Goal: Find specific fact: Find specific fact

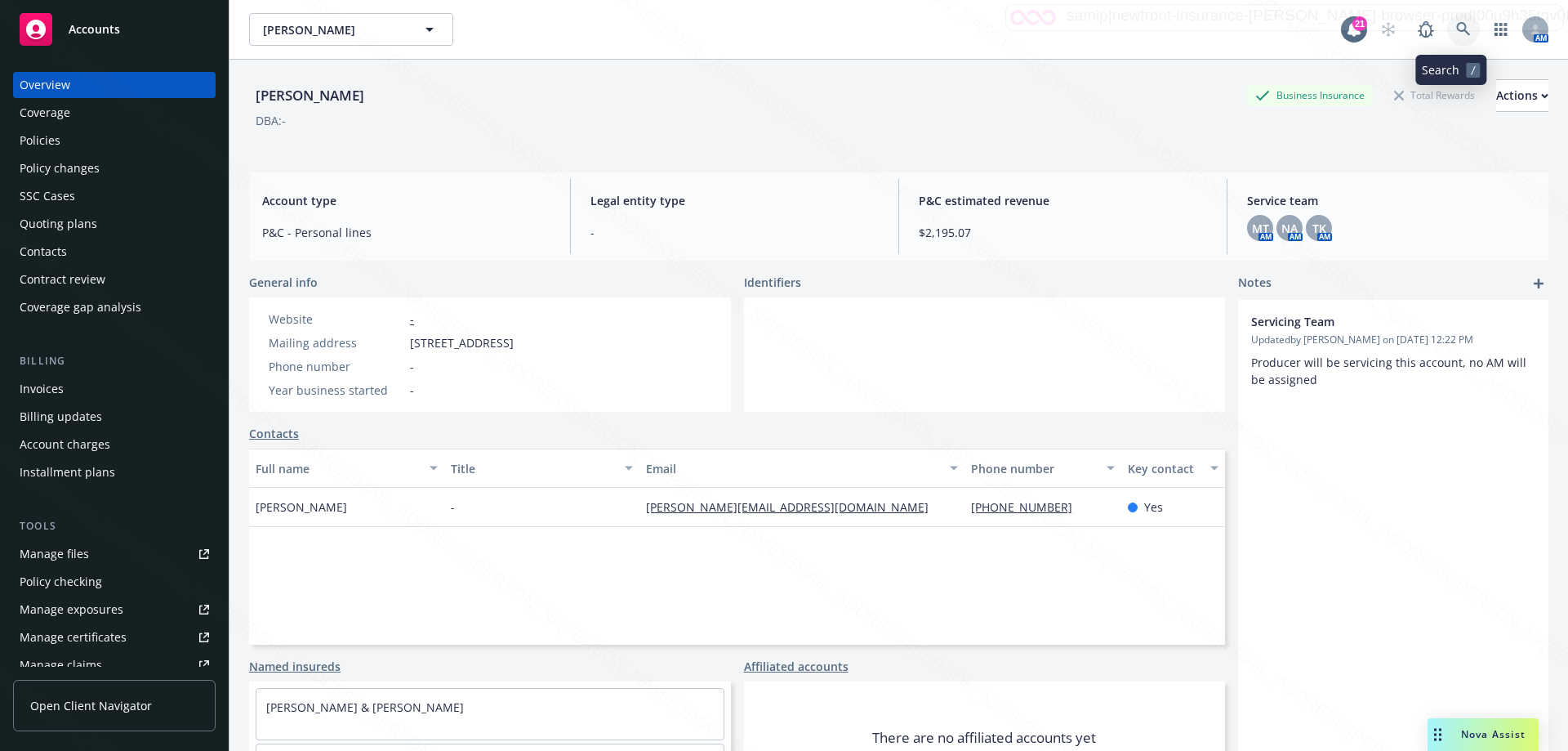
click at [1456, 28] on icon at bounding box center [1463, 29] width 14 height 14
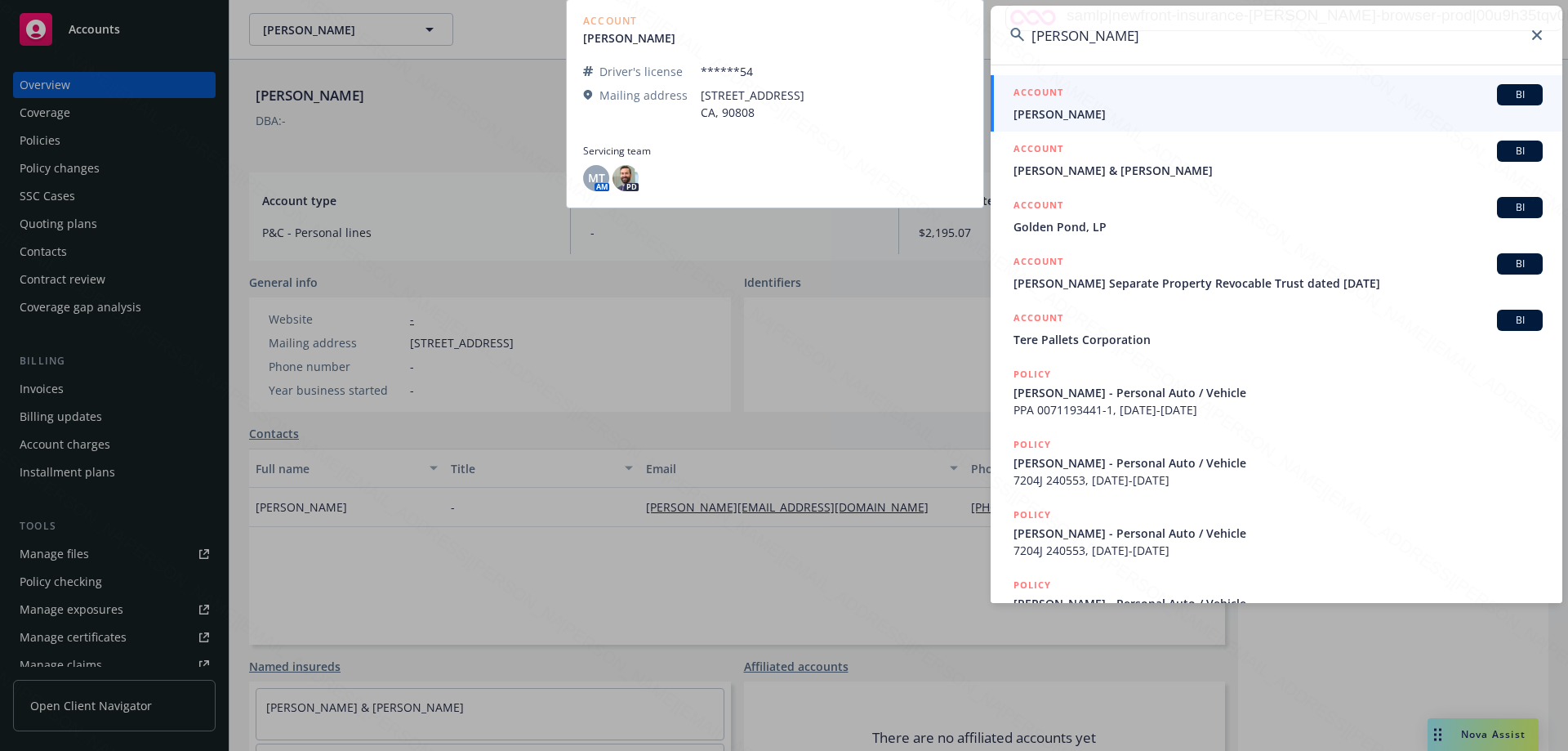
type input "[PERSON_NAME]"
click at [1036, 115] on span "[PERSON_NAME]" at bounding box center [1278, 113] width 529 height 17
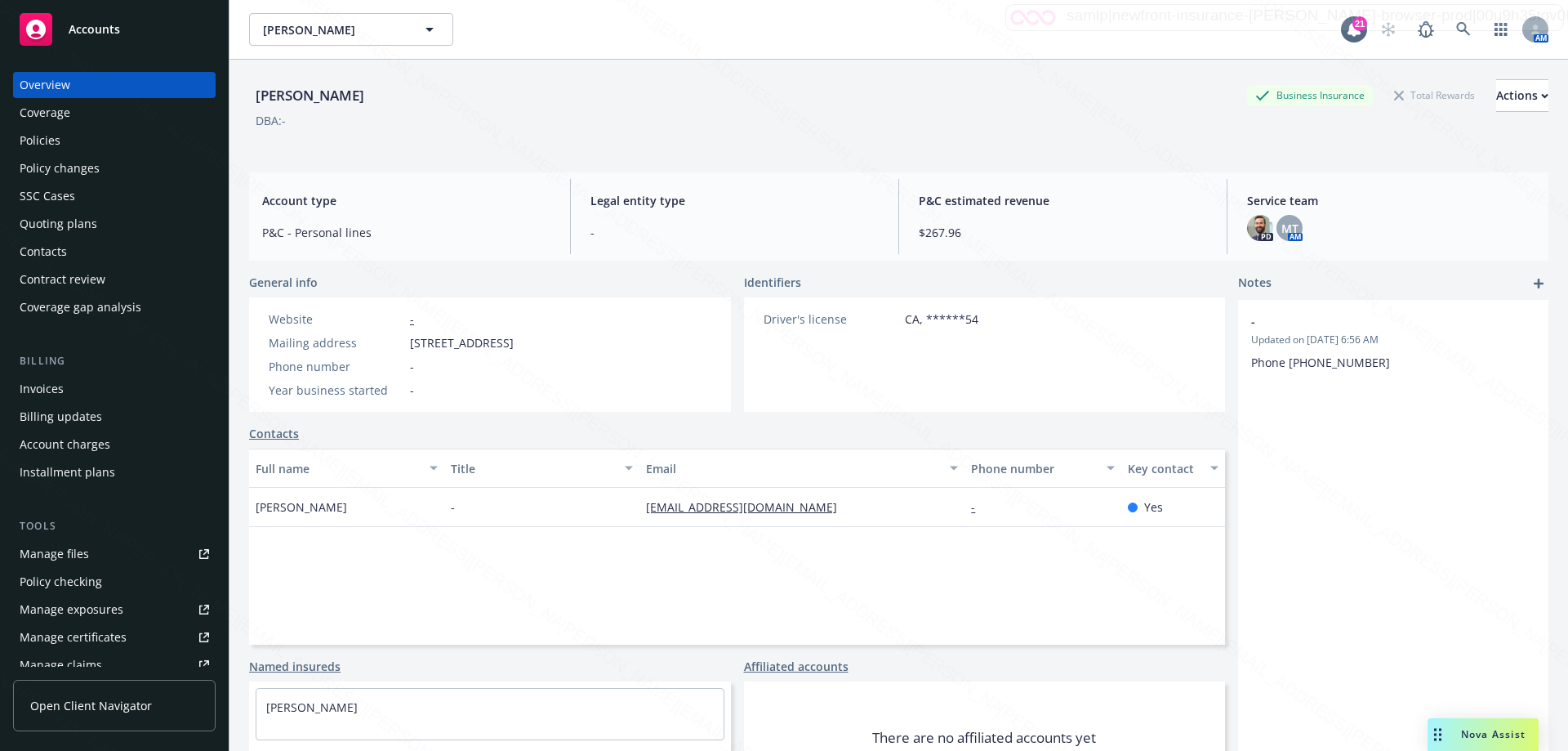
drag, startPoint x: 53, startPoint y: 133, endPoint x: 79, endPoint y: 131, distance: 26.1
click at [54, 132] on div "Policies" at bounding box center [40, 140] width 41 height 26
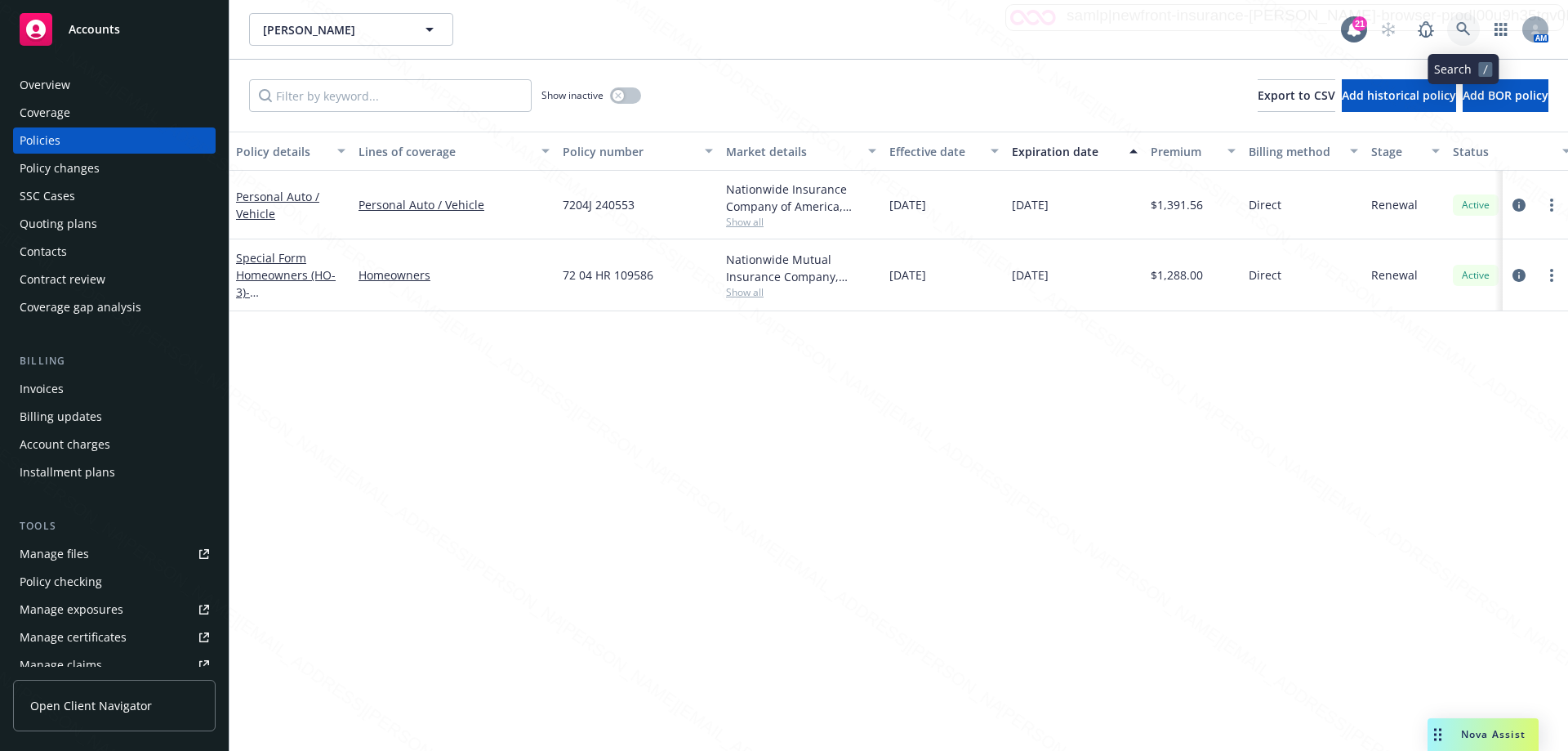
click at [1466, 34] on icon at bounding box center [1463, 29] width 15 height 15
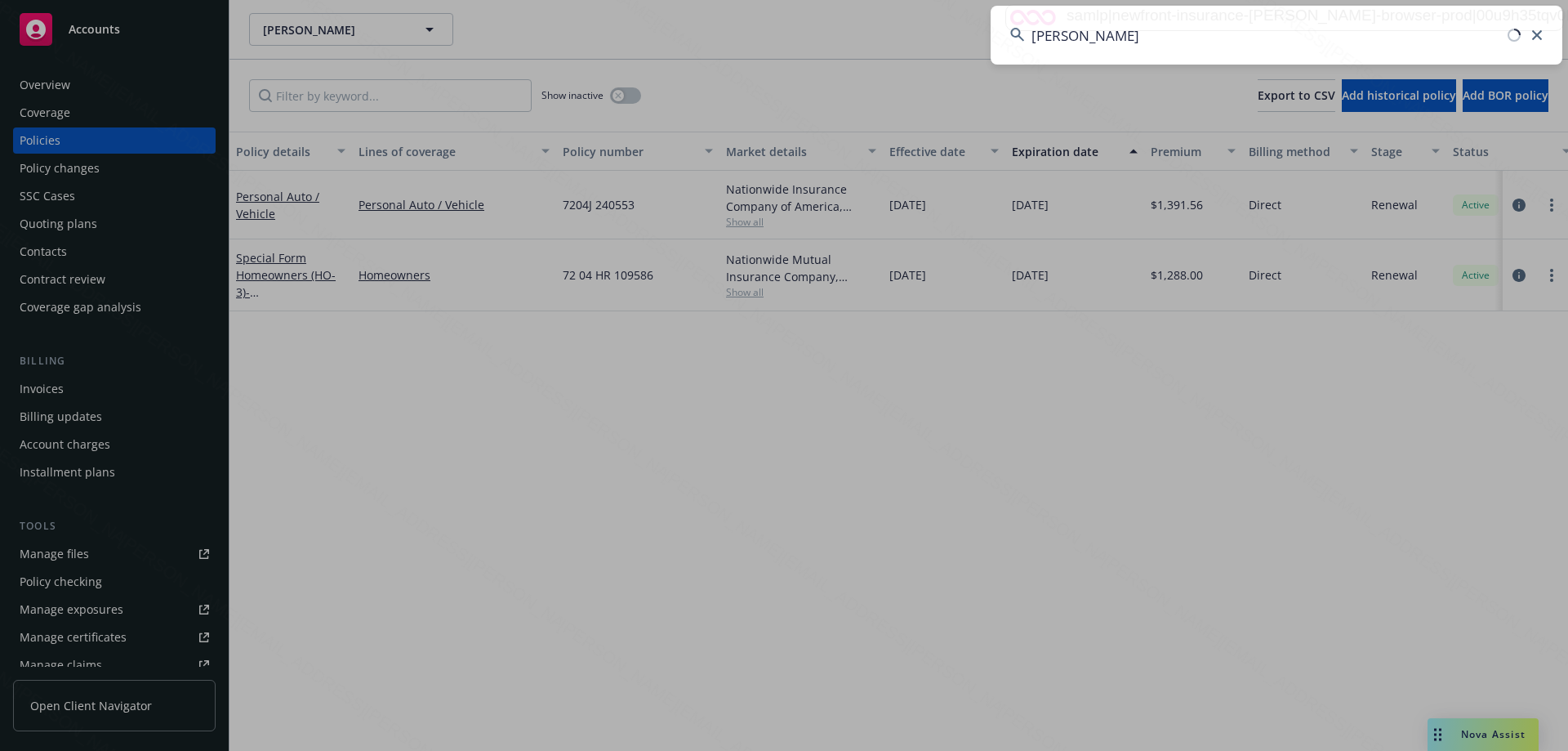
type input "[PERSON_NAME]"
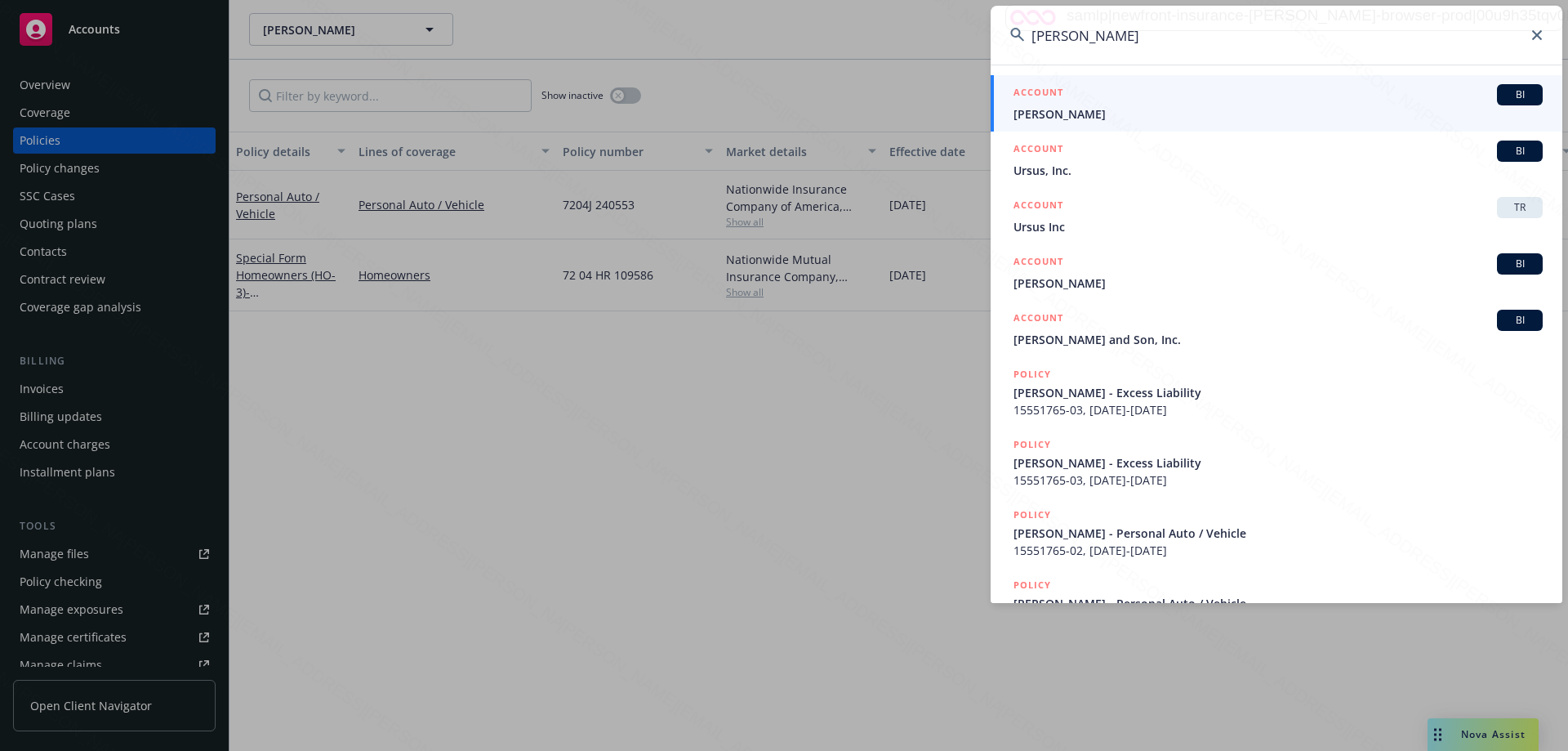
click at [1053, 112] on span "[PERSON_NAME]" at bounding box center [1278, 113] width 529 height 17
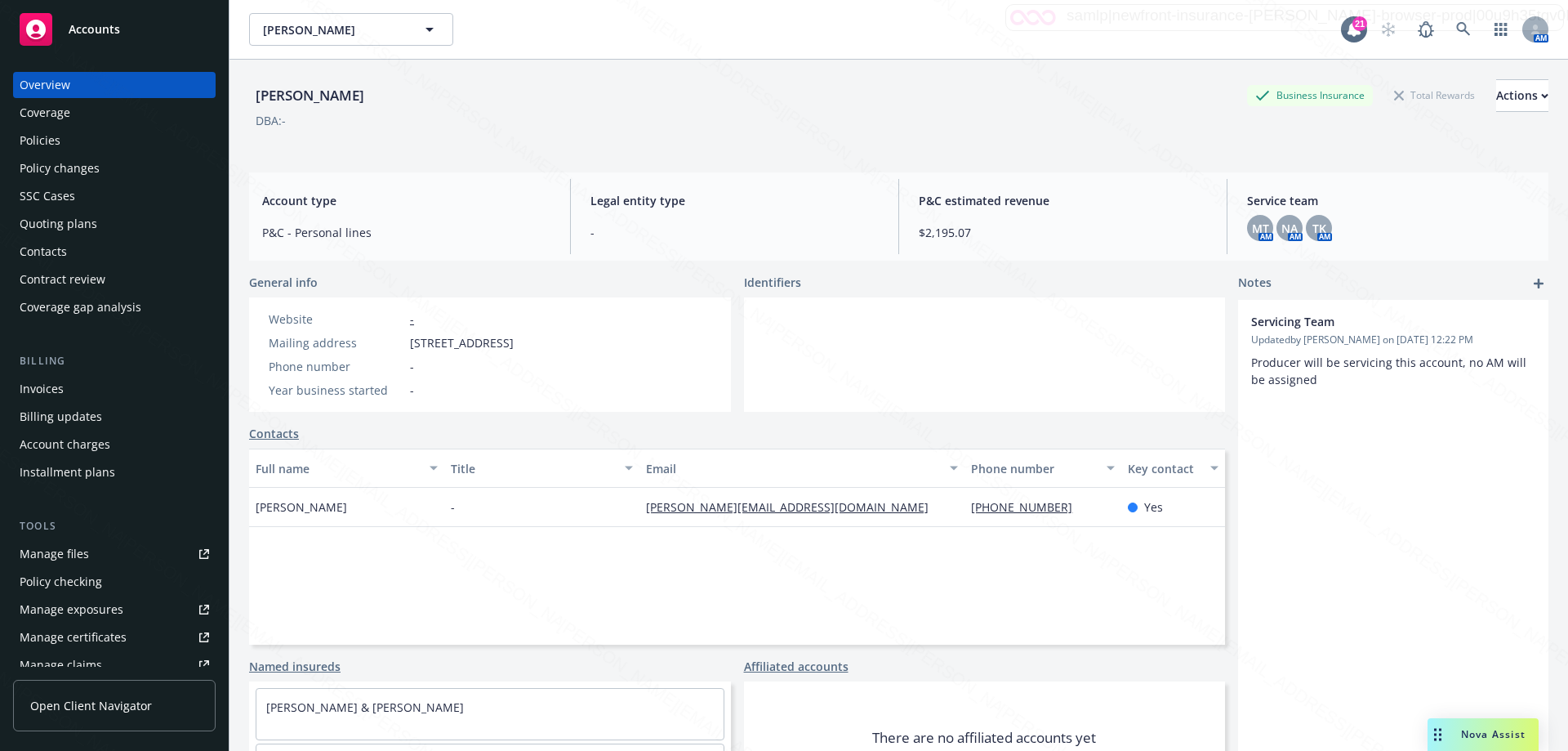
click at [42, 138] on div "Policies" at bounding box center [40, 140] width 41 height 26
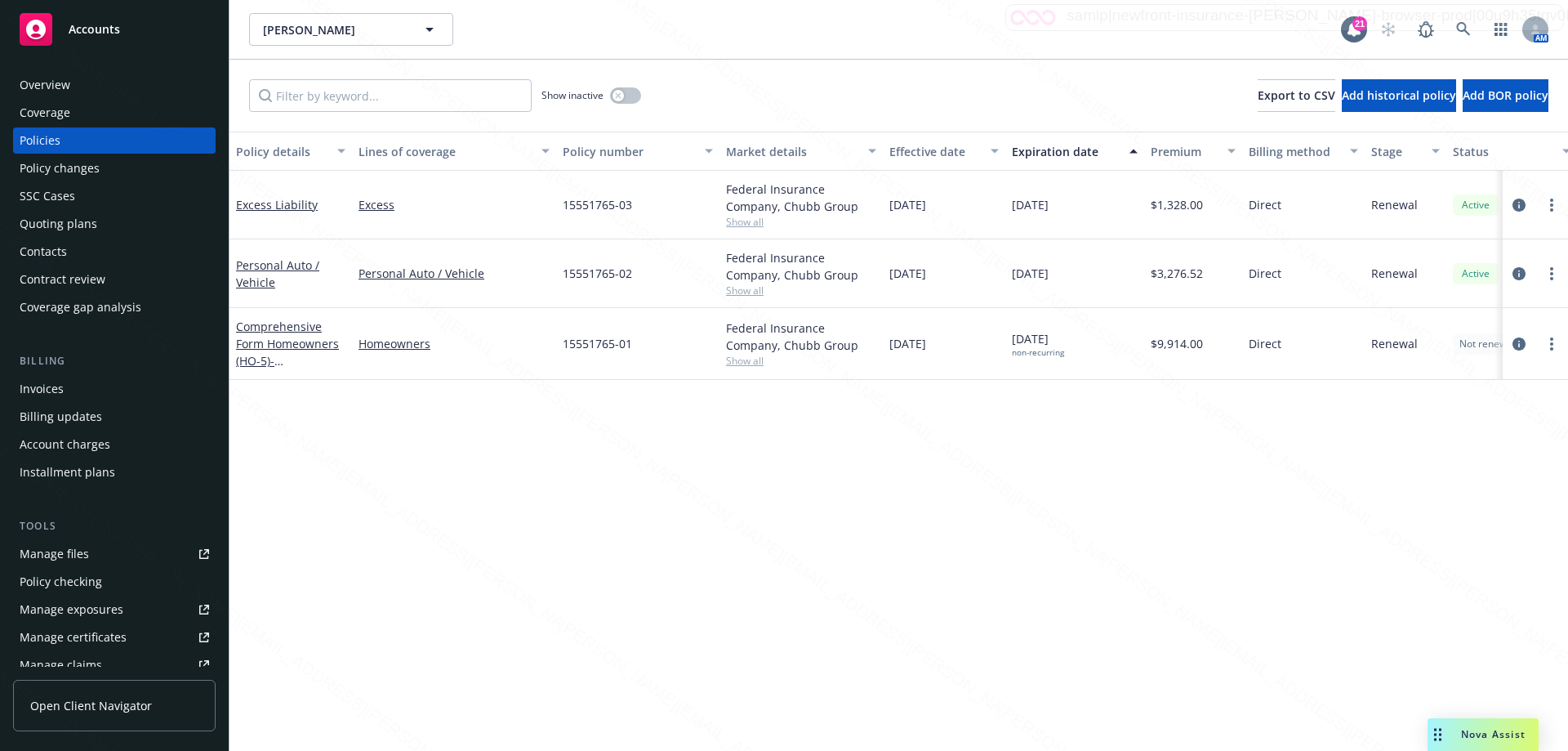
click at [837, 504] on div "Policy details Lines of coverage Policy number Market details Effective date Ex…" at bounding box center [899, 441] width 1338 height 619
click at [293, 345] on link "Comprehensive Form Homeowners (HO-5) - [STREET_ADDRESS]" at bounding box center [287, 351] width 103 height 67
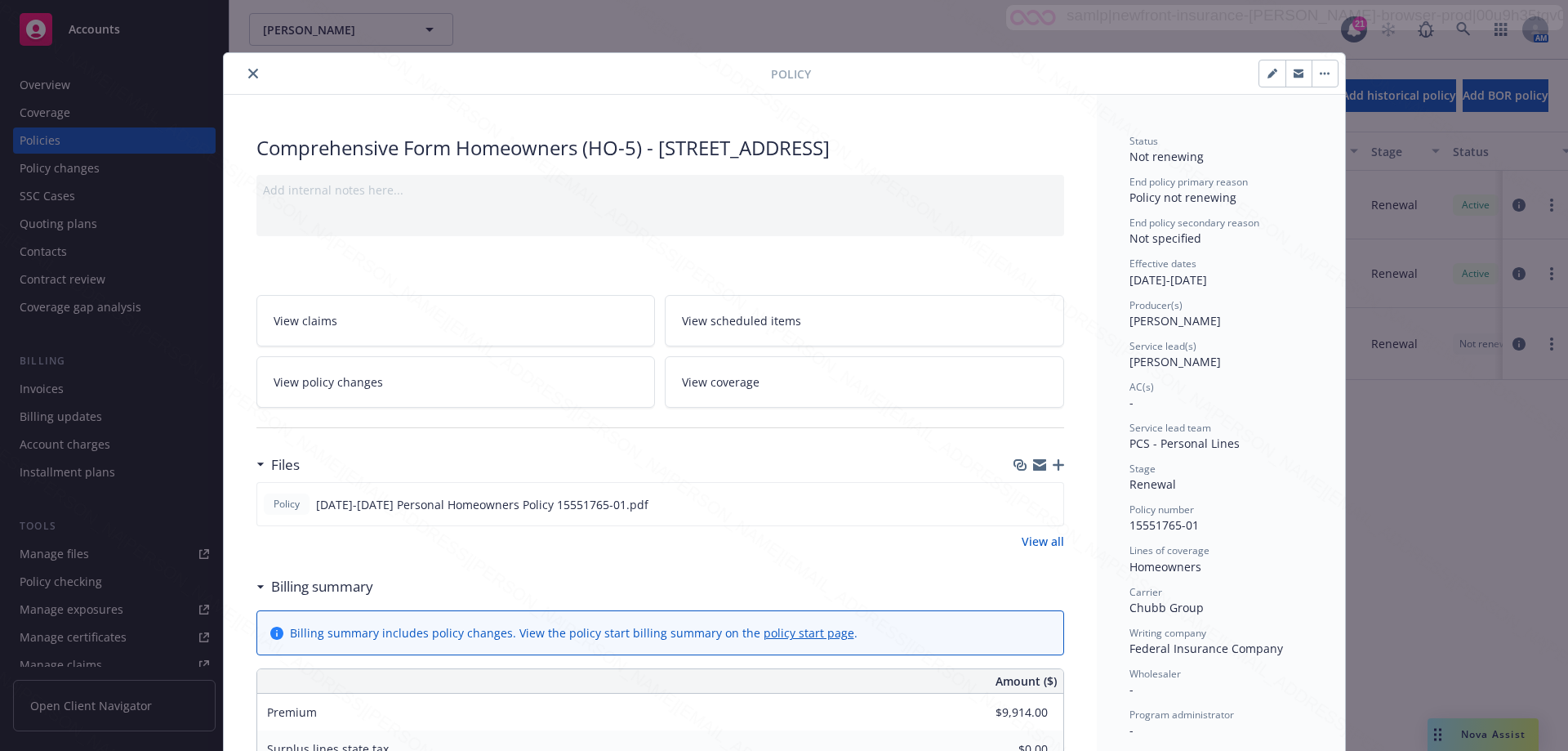
drag, startPoint x: 658, startPoint y: 144, endPoint x: 1025, endPoint y: 154, distance: 367.1
click at [1025, 154] on div "Comprehensive Form Homeowners (HO-5) - [STREET_ADDRESS]" at bounding box center [660, 148] width 807 height 28
copy div "[STREET_ADDRESS]"
click at [249, 66] on button "close" at bounding box center [254, 74] width 20 height 20
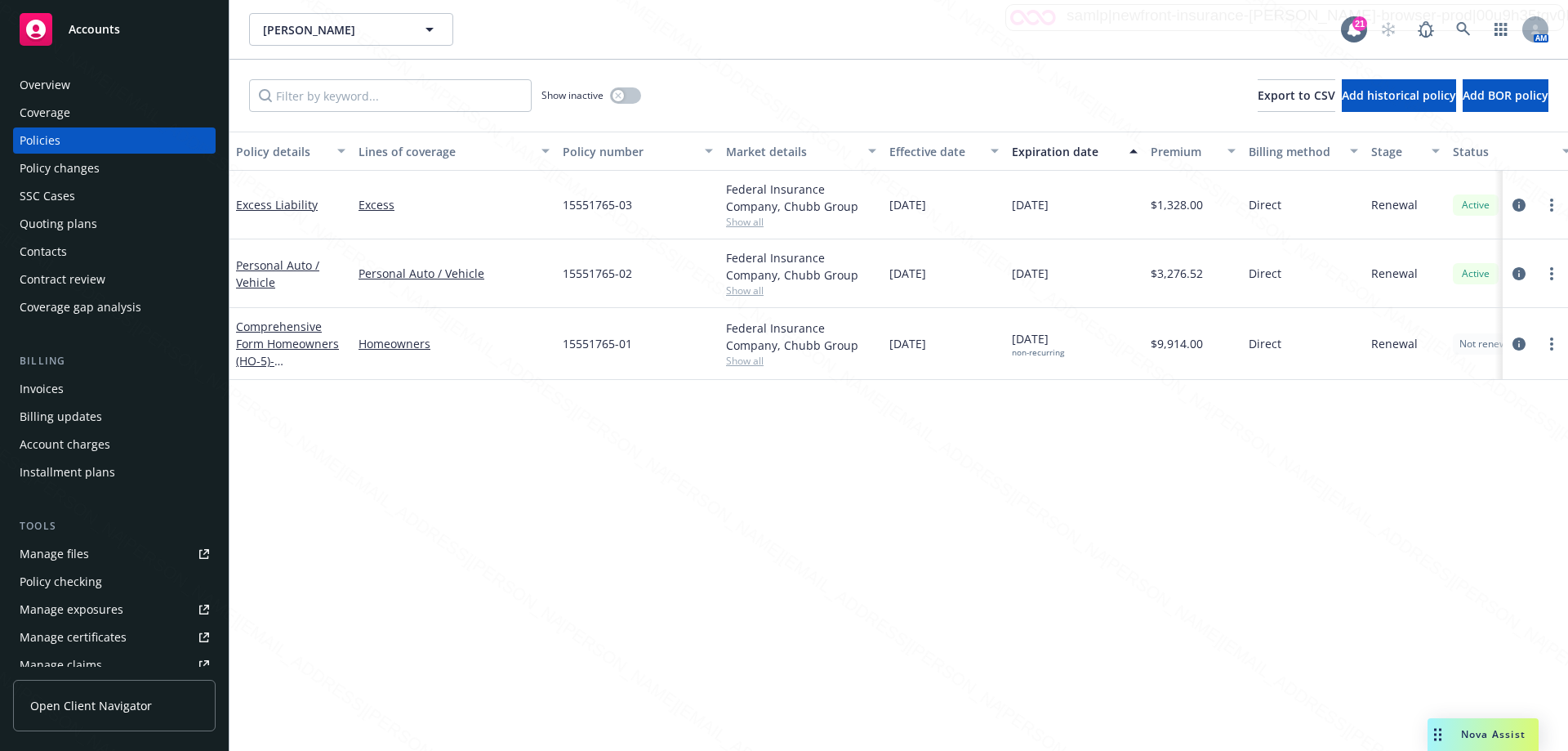
click at [43, 82] on div "Overview" at bounding box center [45, 85] width 51 height 26
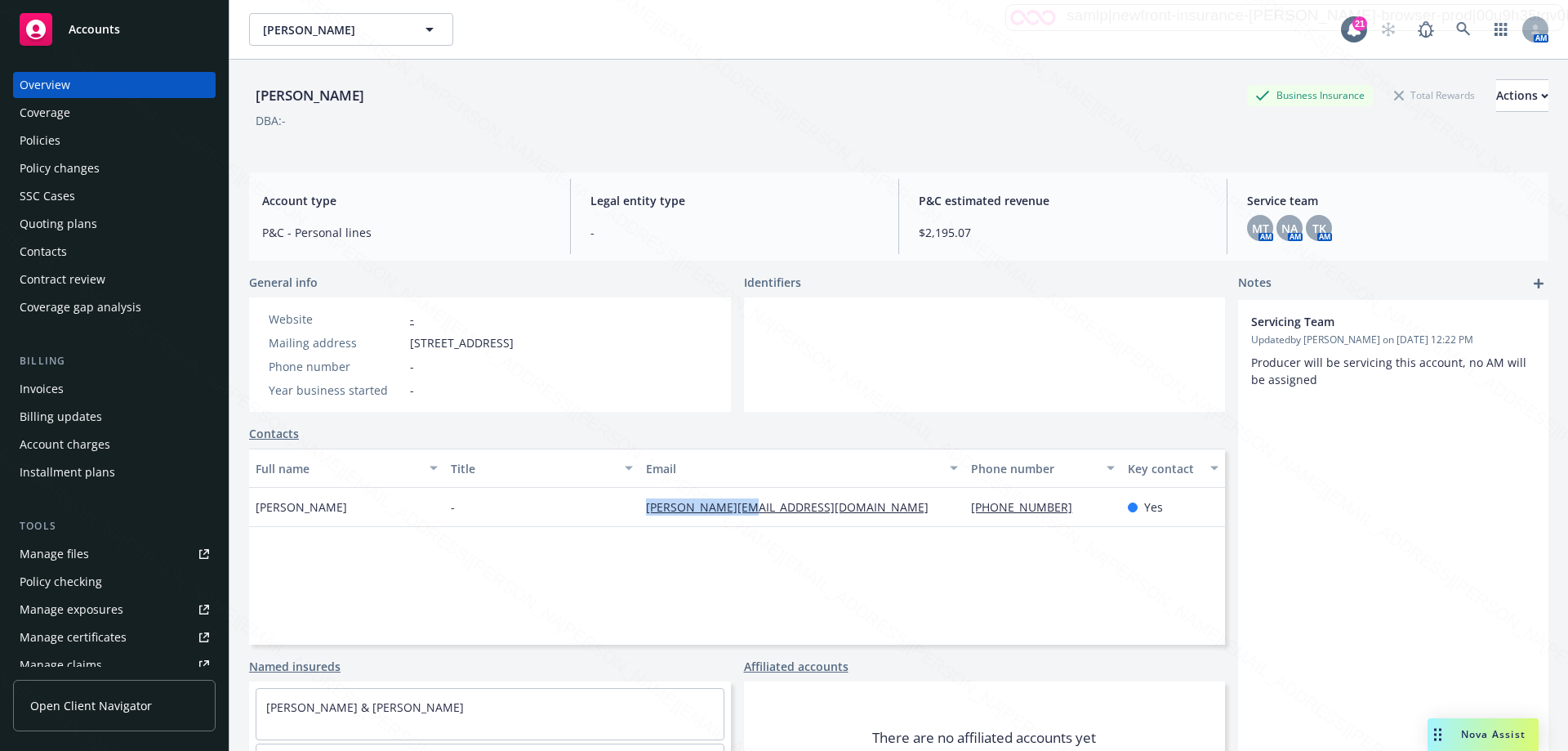
drag, startPoint x: 632, startPoint y: 508, endPoint x: 787, endPoint y: 520, distance: 155.5
click at [787, 520] on div "[PERSON_NAME] - [PERSON_NAME][EMAIL_ADDRESS][DOMAIN_NAME] [PHONE_NUMBER] Yes" at bounding box center [736, 506] width 975 height 39
copy div "[PERSON_NAME][EMAIL_ADDRESS][DOMAIN_NAME]"
drag, startPoint x: 958, startPoint y: 504, endPoint x: 1052, endPoint y: 517, distance: 94.9
click at [1052, 517] on div "[PHONE_NUMBER]" at bounding box center [1042, 506] width 156 height 39
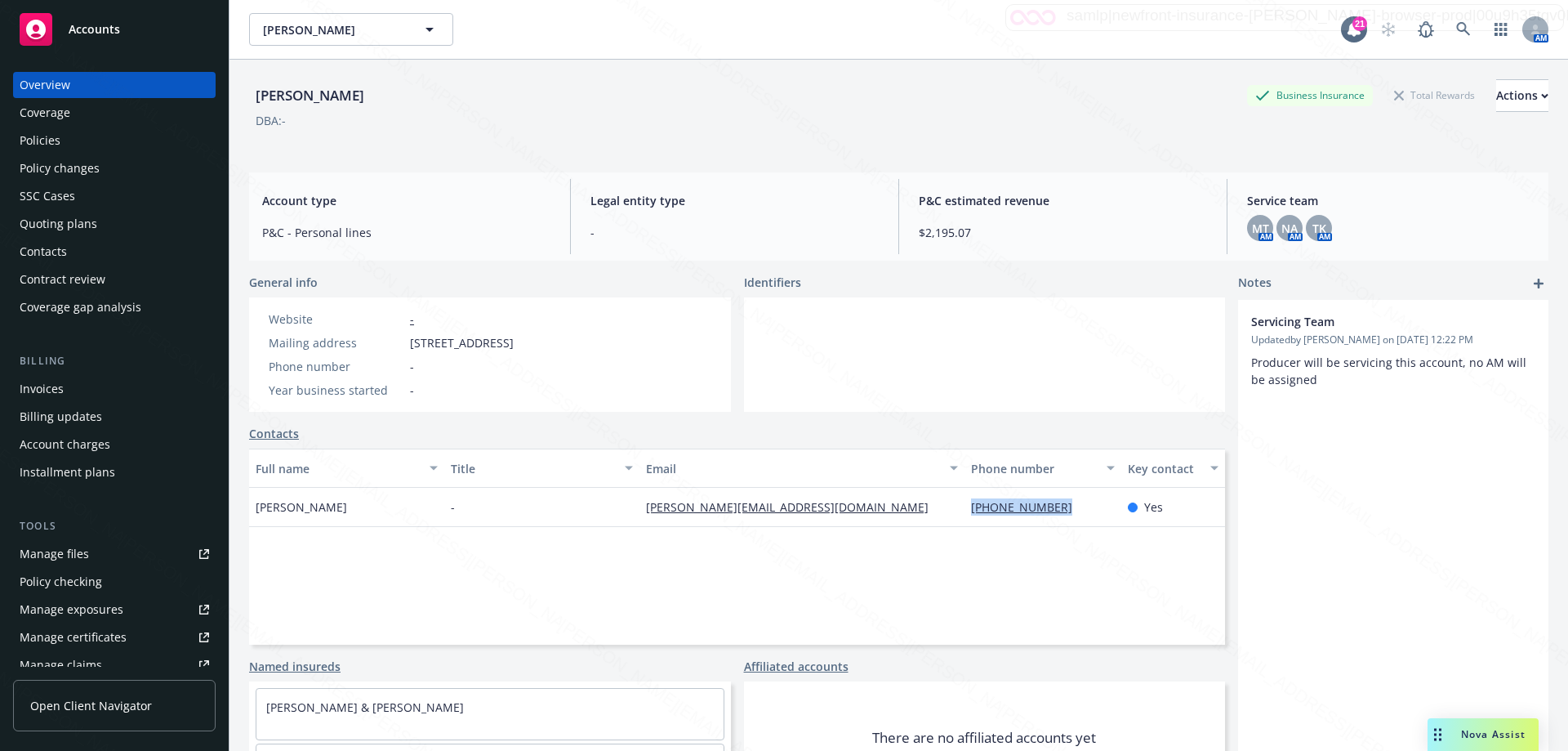
copy link "[PHONE_NUMBER]"
click at [25, 134] on div "Policies" at bounding box center [40, 140] width 41 height 26
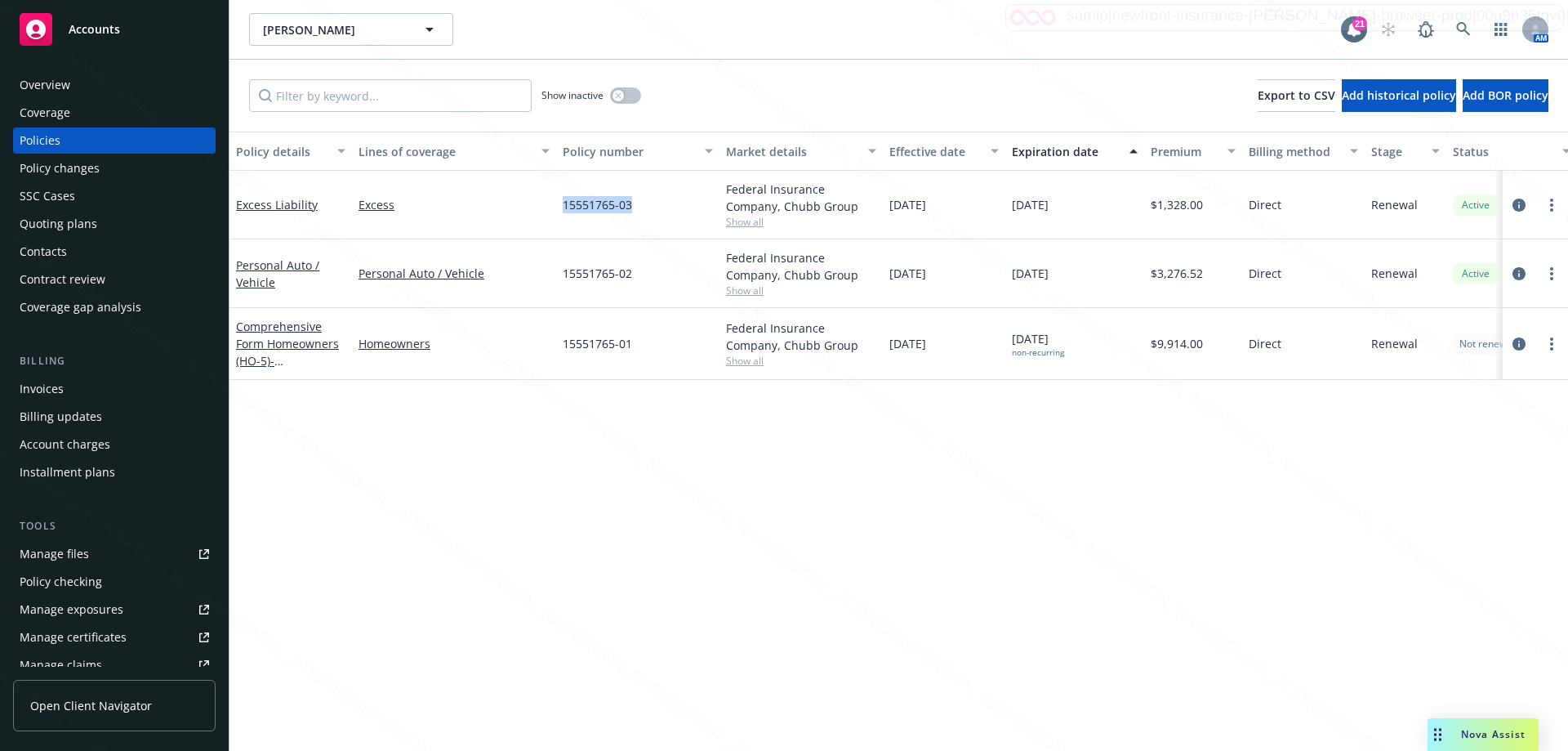
drag, startPoint x: 555, startPoint y: 197, endPoint x: 648, endPoint y: 215, distance: 94.7
click at [648, 215] on div "Excess Liability Excess 15551765-03 Federal Insurance Company, Chubb Group Show…" at bounding box center [1017, 205] width 1576 height 69
copy div "15551765-03"
click at [291, 331] on link "Comprehensive Form Homeowners (HO-5) - [STREET_ADDRESS]" at bounding box center [287, 351] width 103 height 67
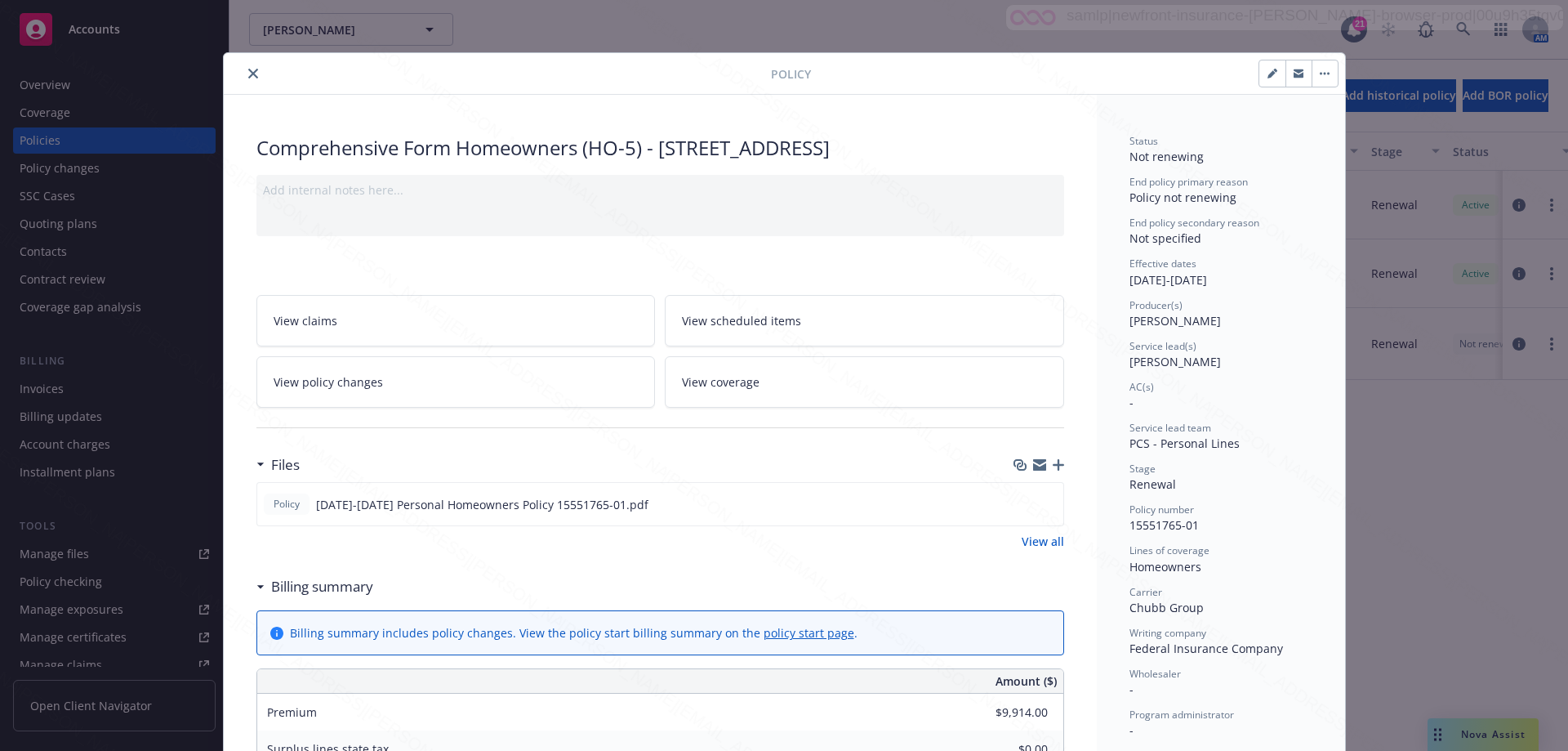
scroll to position [49, 0]
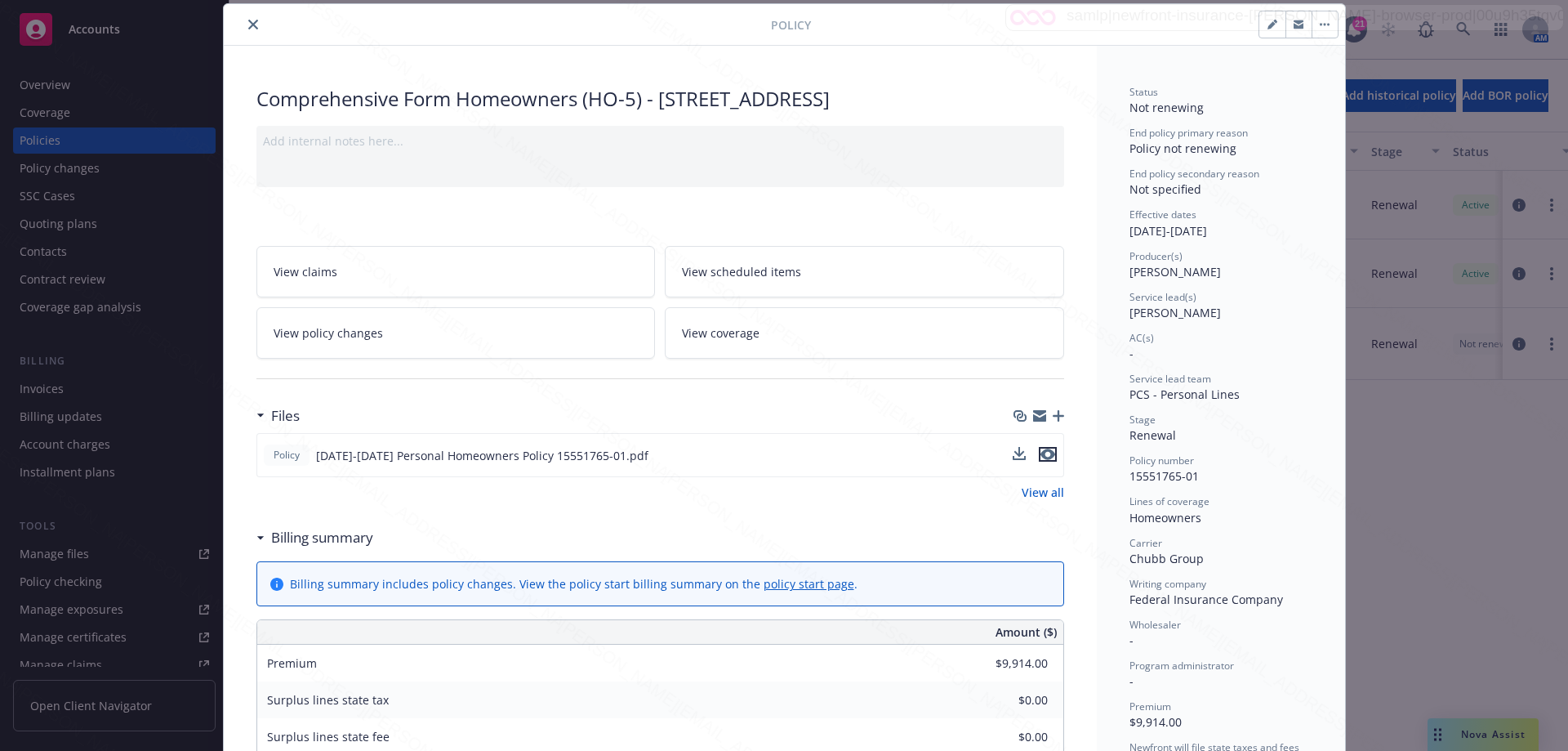
click at [1045, 452] on icon "preview file" at bounding box center [1047, 454] width 15 height 11
